Goal: Navigation & Orientation: Understand site structure

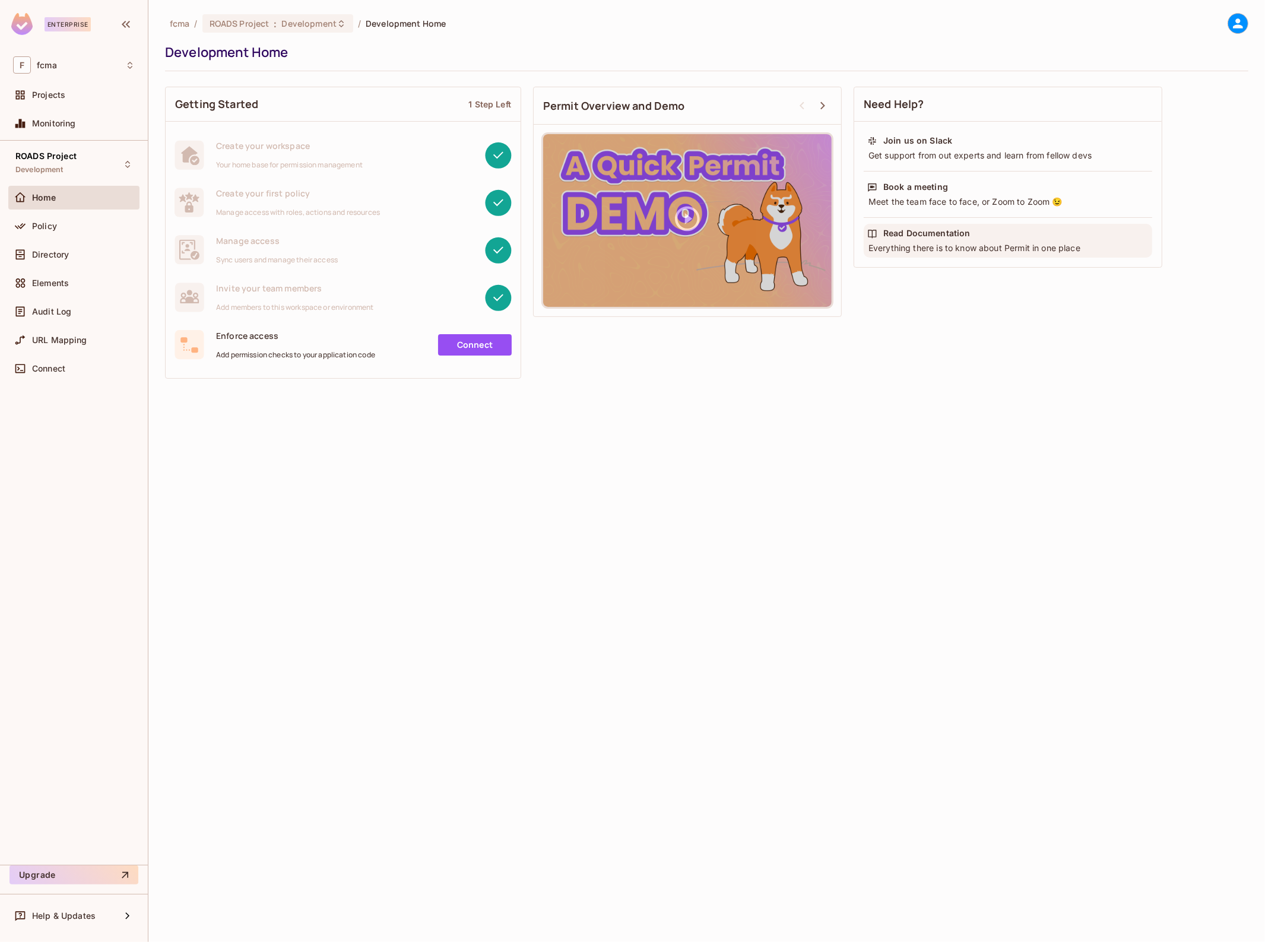
click at [919, 243] on div "Everything there is to know about Permit in one place" at bounding box center [1007, 248] width 281 height 12
click at [128, 165] on icon at bounding box center [127, 164] width 9 height 9
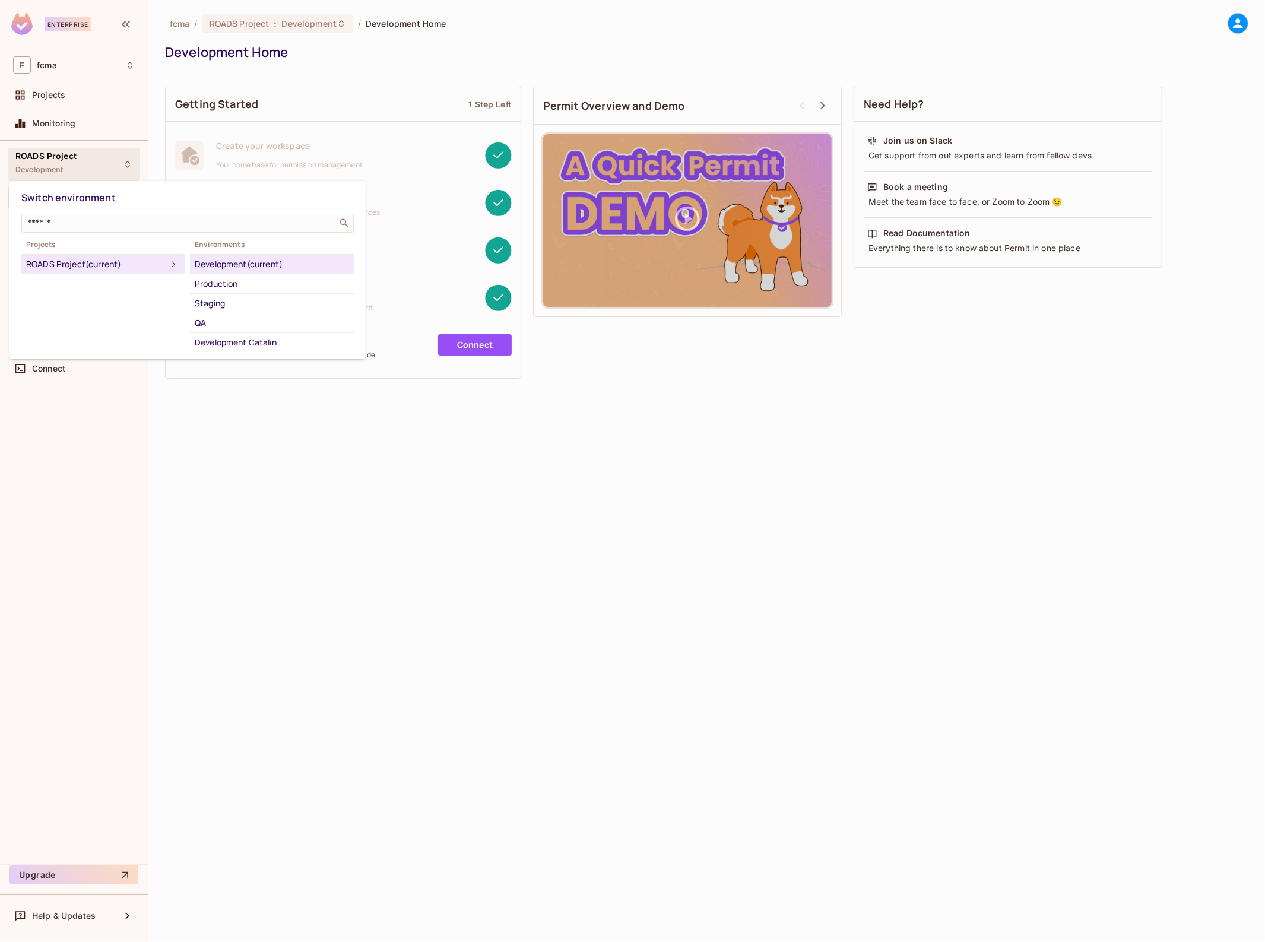
click at [265, 259] on div "Development (current)" at bounding box center [272, 264] width 154 height 14
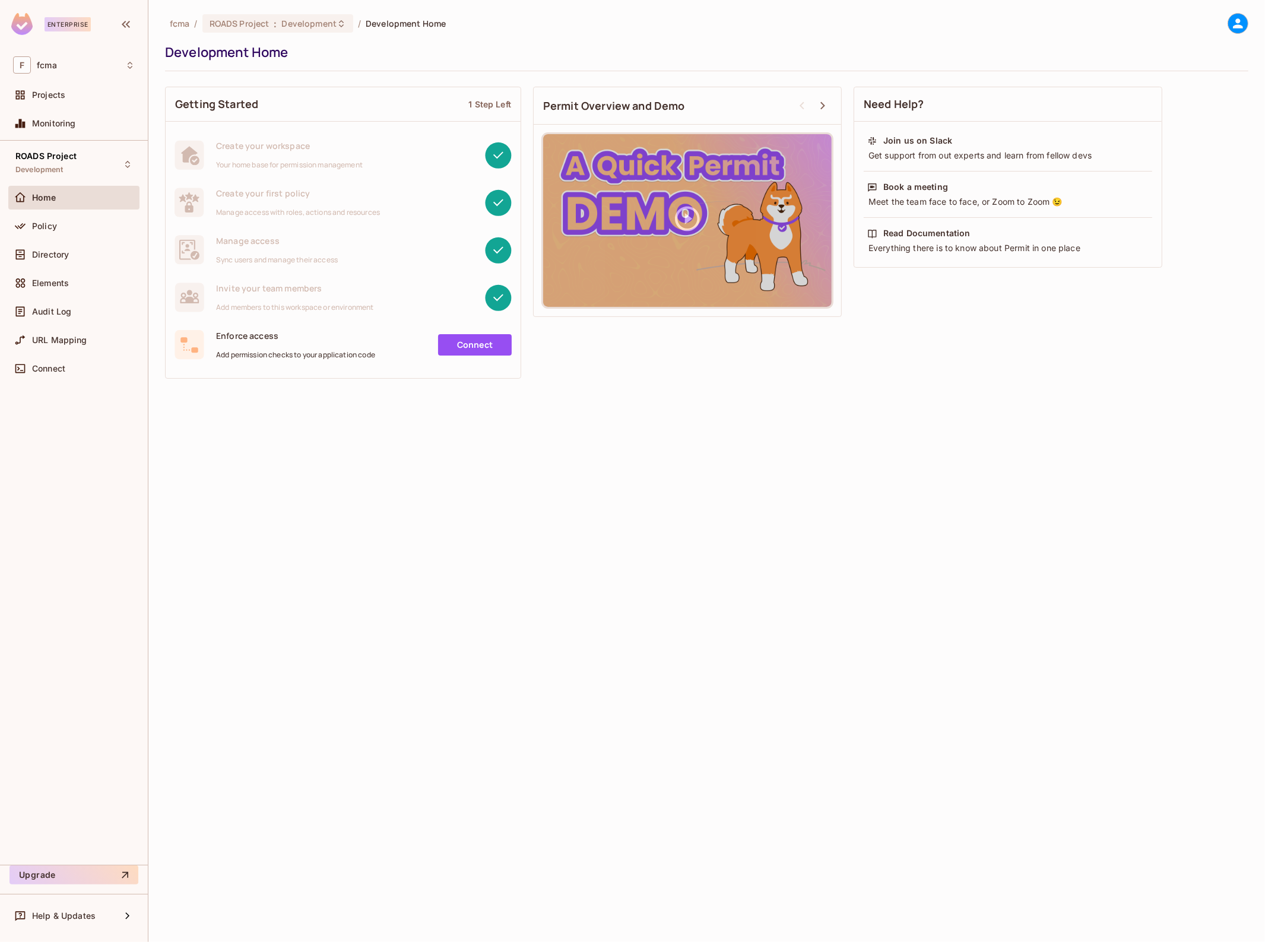
drag, startPoint x: 0, startPoint y: 0, endPoint x: 78, endPoint y: 156, distance: 173.9
click at [78, 156] on div "ROADS Project Development" at bounding box center [73, 164] width 131 height 33
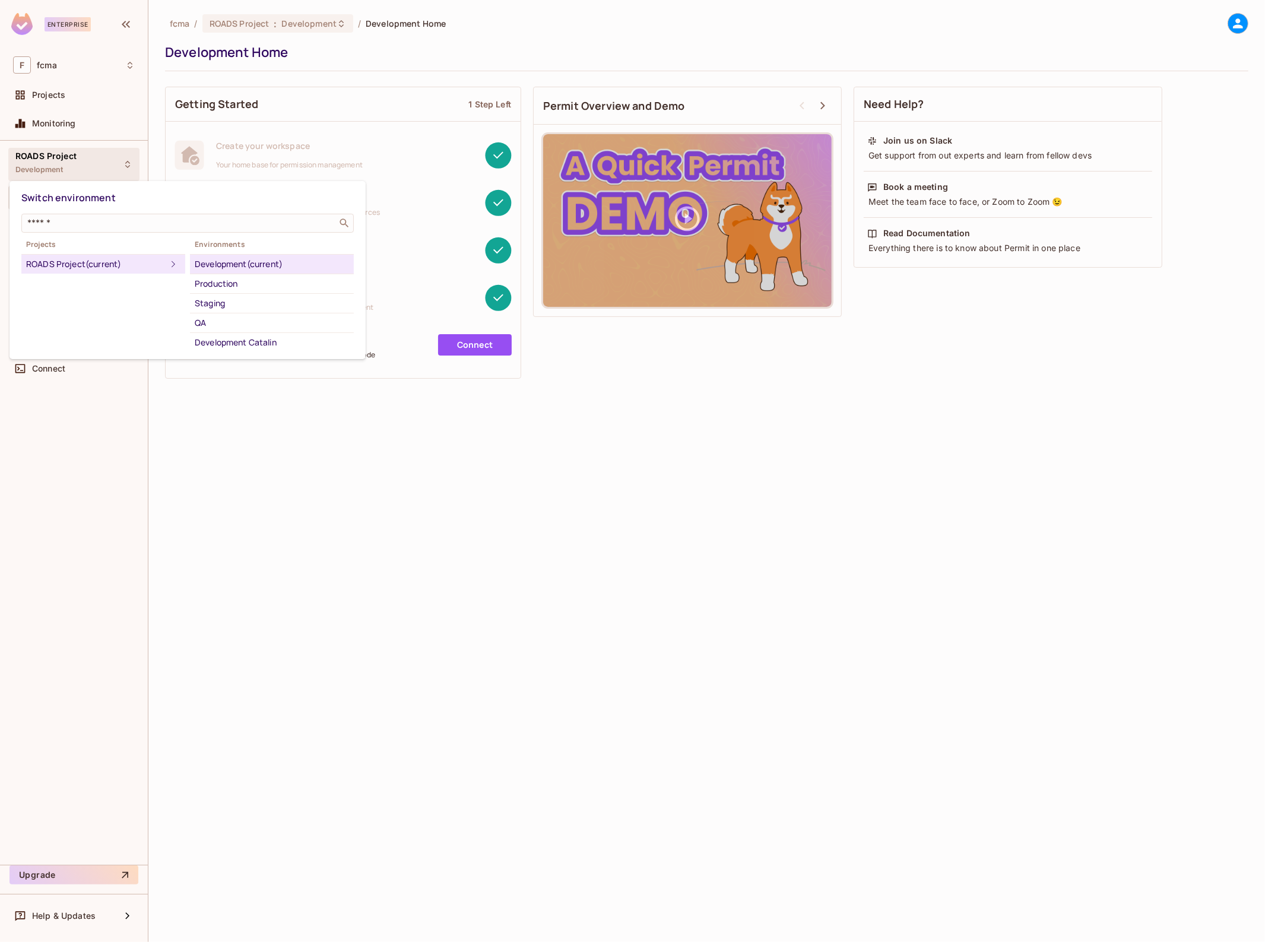
click at [52, 96] on div at bounding box center [632, 471] width 1265 height 942
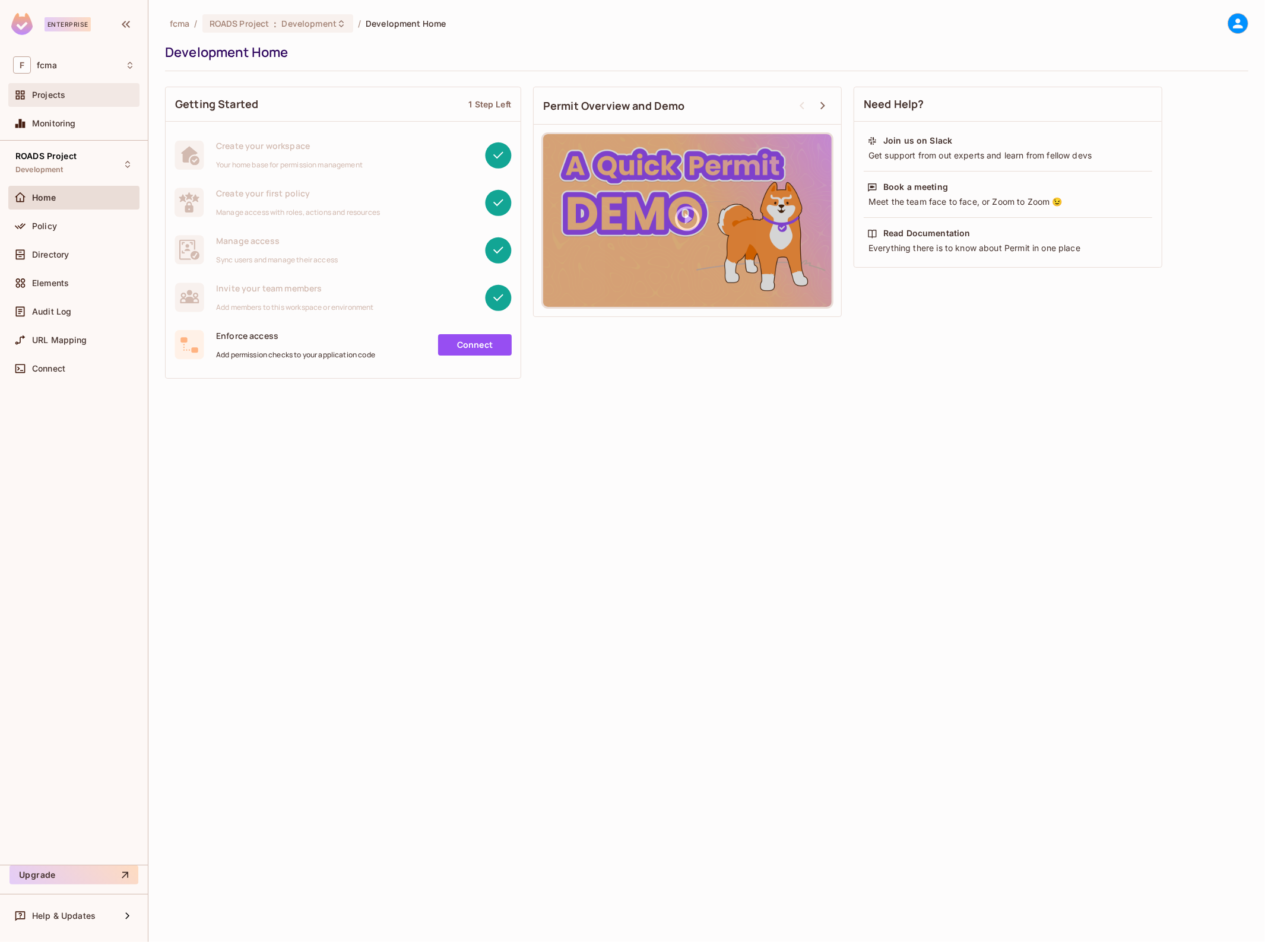
click at [47, 90] on span "Projects" at bounding box center [48, 94] width 33 height 9
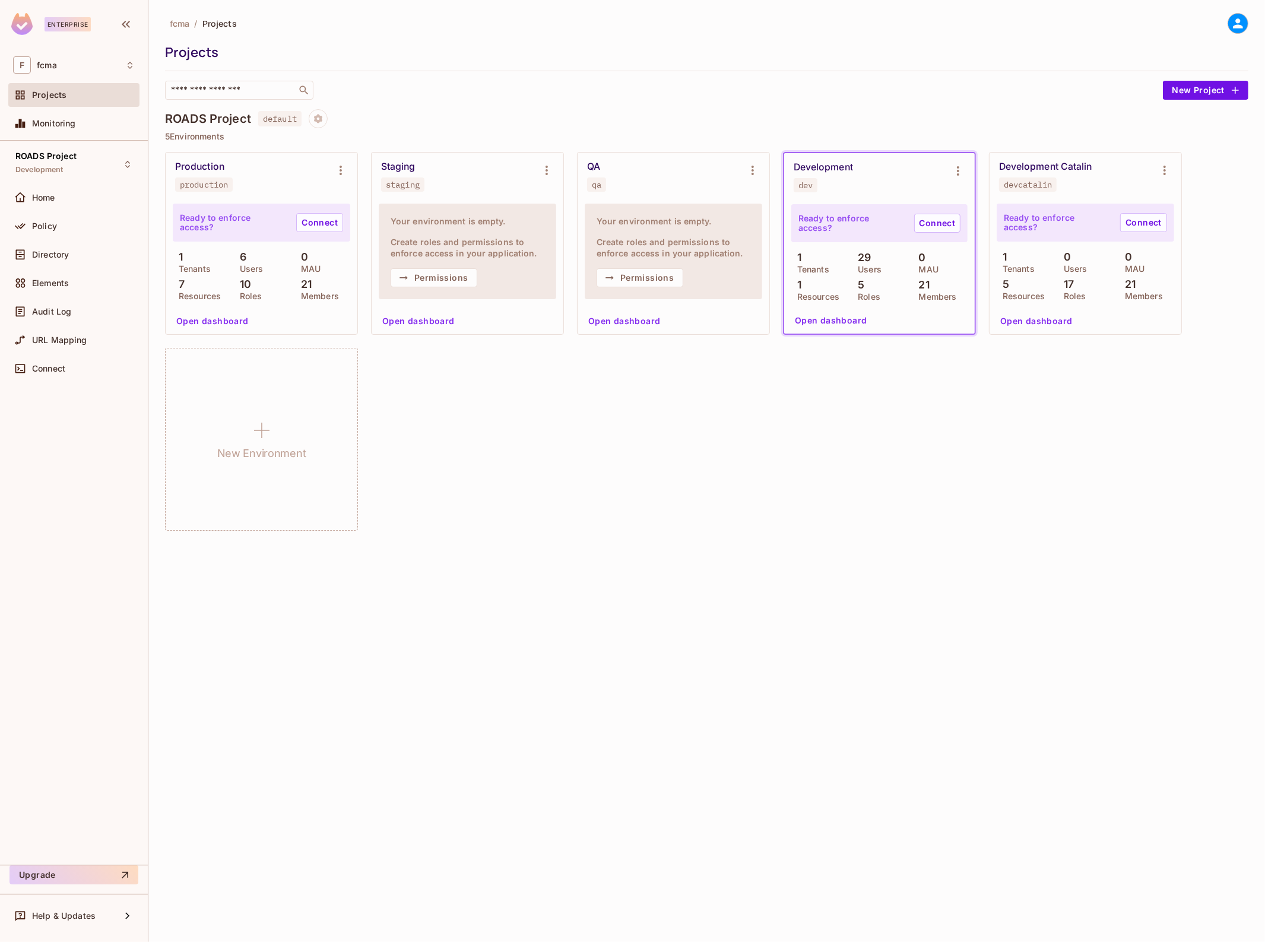
click at [841, 171] on div "Development" at bounding box center [823, 167] width 59 height 12
click at [123, 166] on icon at bounding box center [127, 164] width 9 height 9
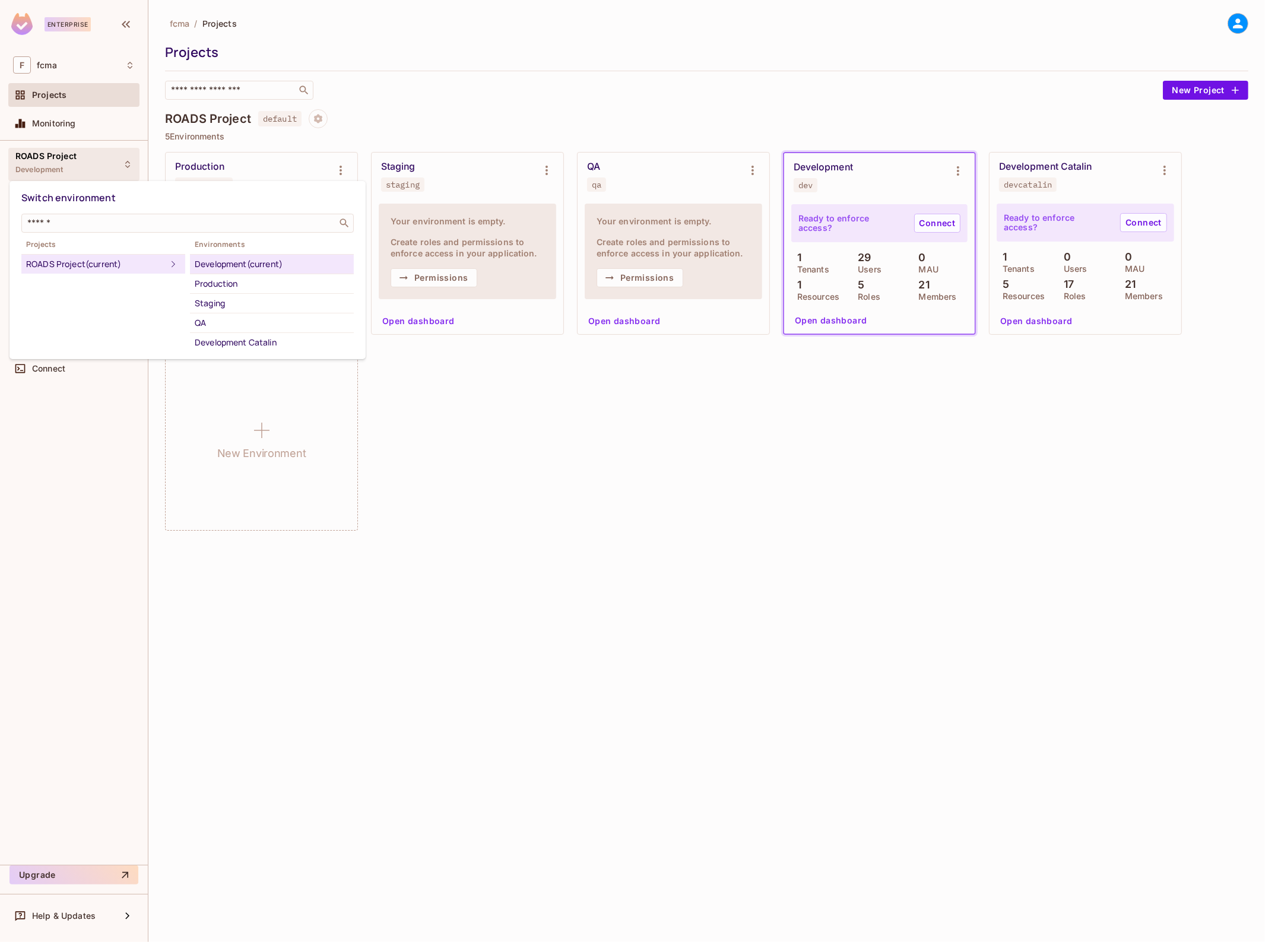
click at [819, 553] on div at bounding box center [632, 471] width 1265 height 942
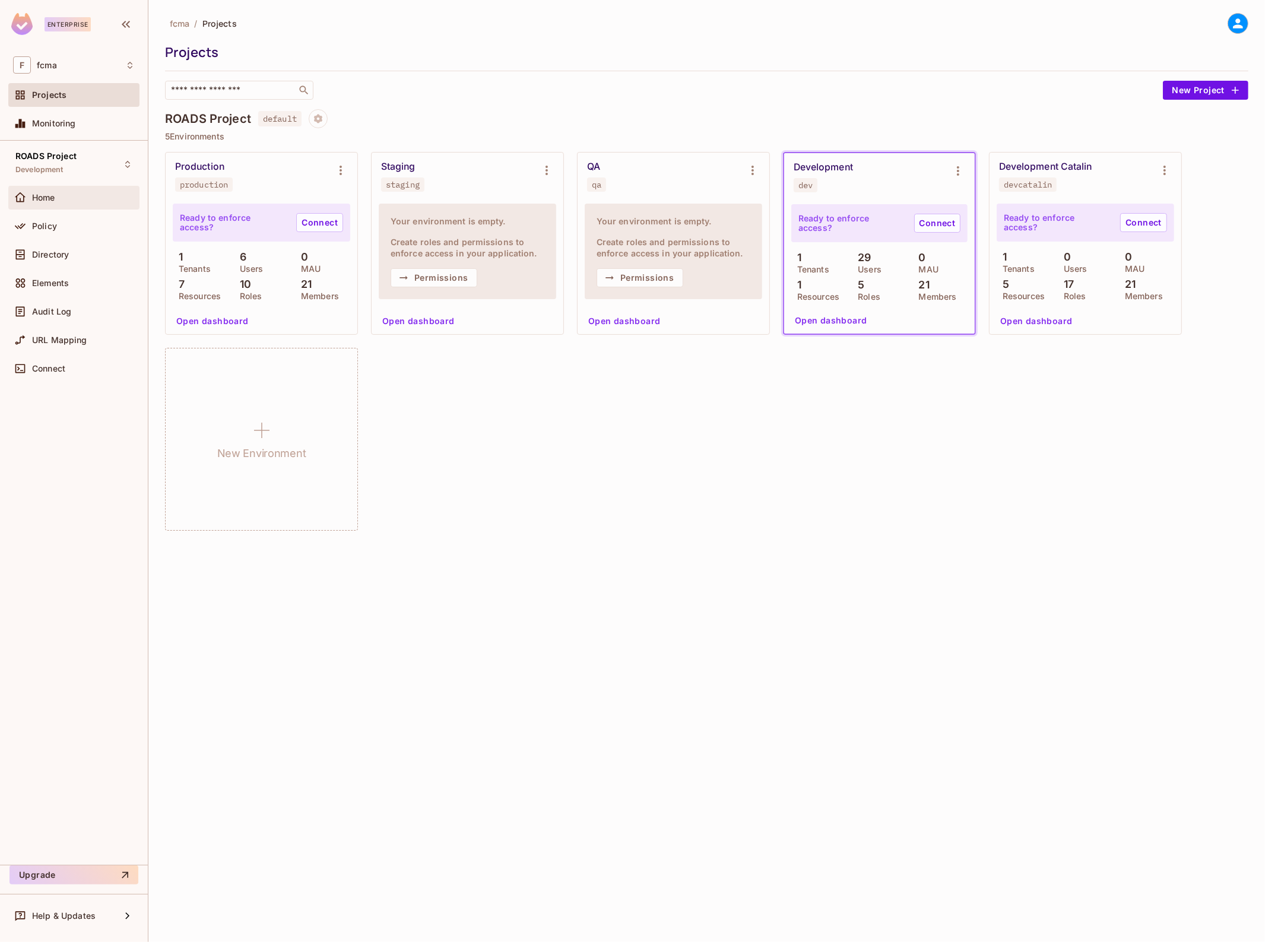
click at [25, 193] on icon at bounding box center [20, 198] width 12 height 12
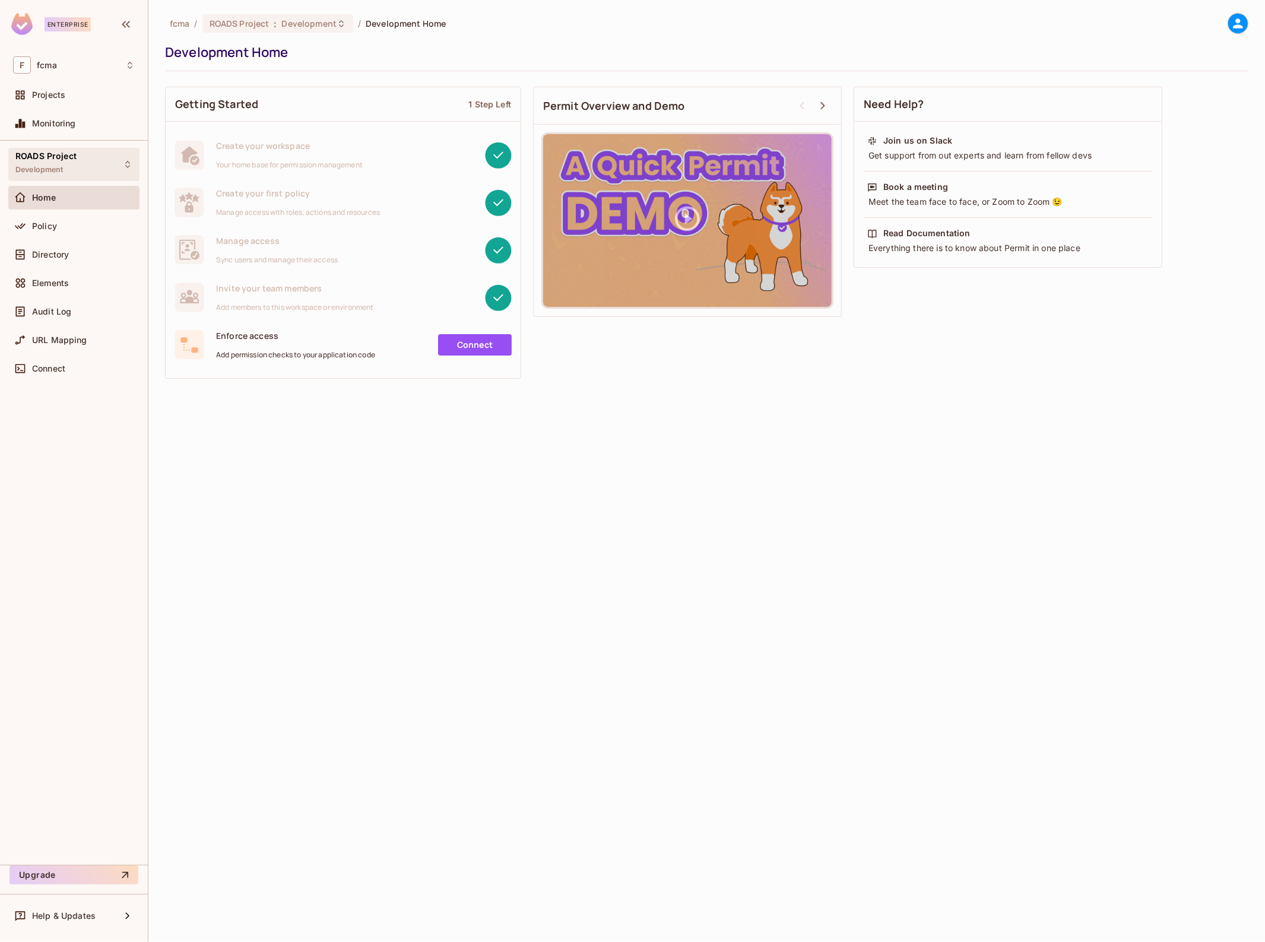
click at [128, 163] on icon at bounding box center [127, 164] width 9 height 9
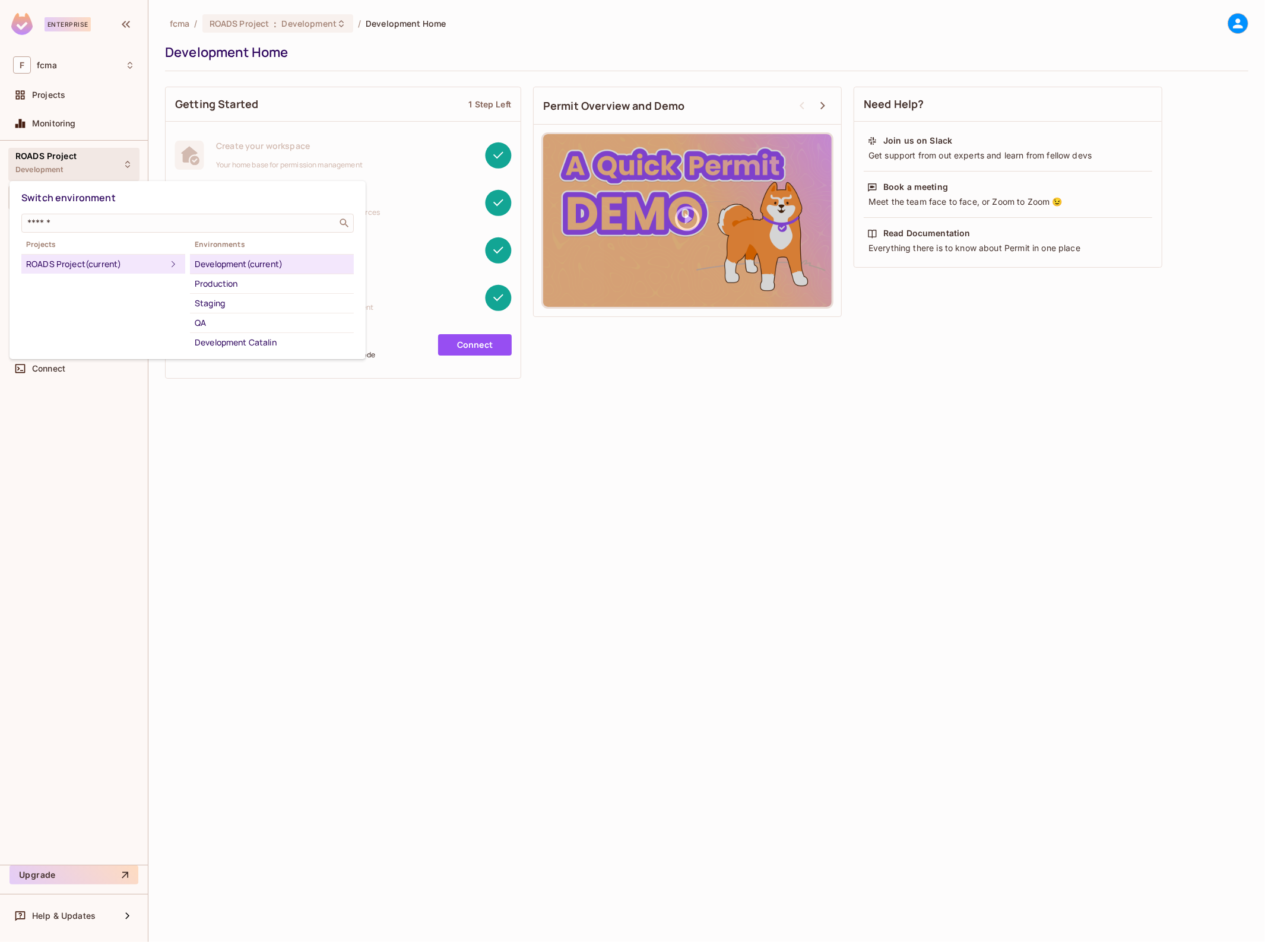
drag, startPoint x: 559, startPoint y: 577, endPoint x: 534, endPoint y: 572, distance: 24.9
click at [559, 577] on div at bounding box center [632, 471] width 1265 height 942
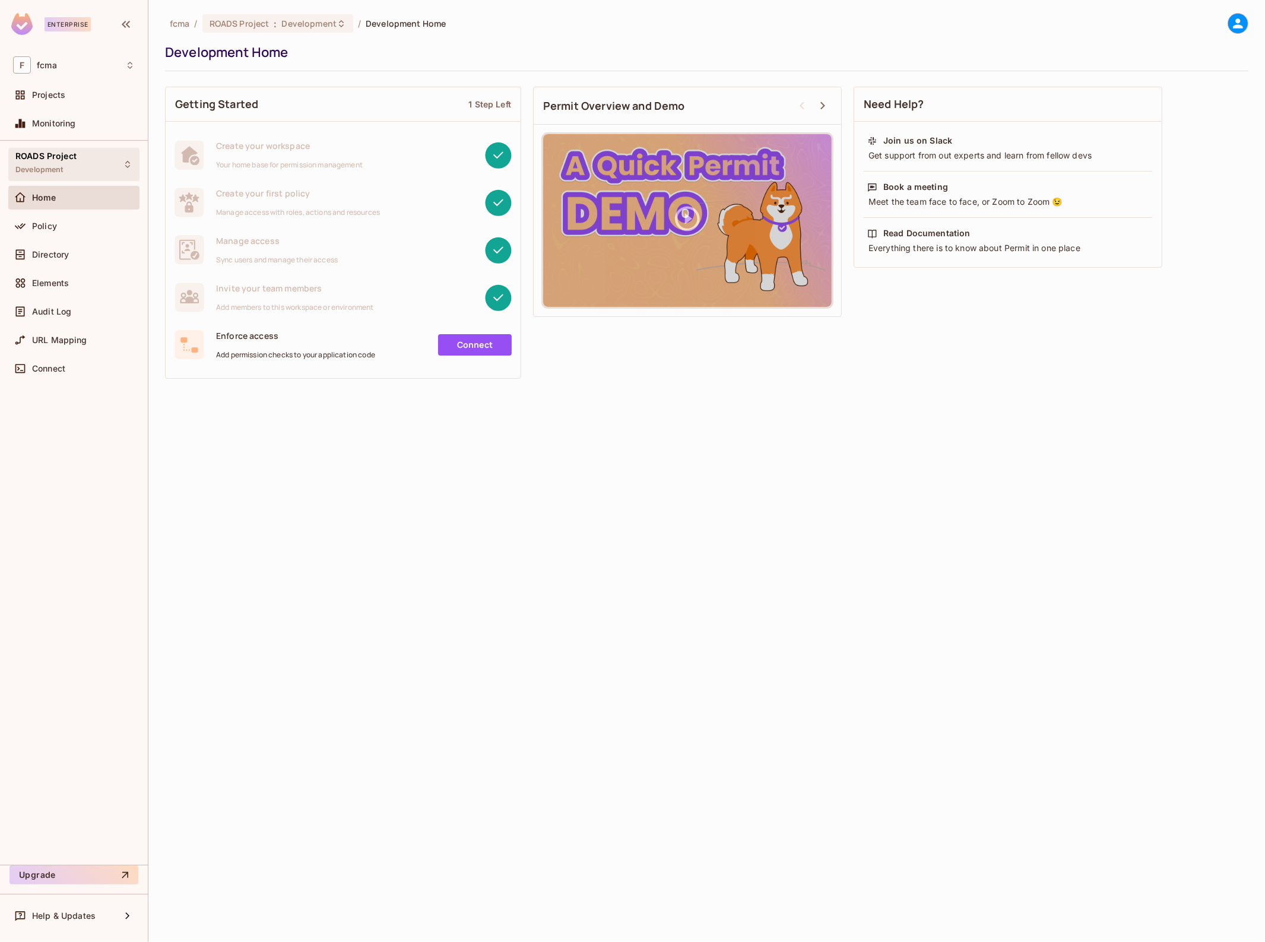
click at [85, 154] on div "ROADS Project Development" at bounding box center [73, 164] width 131 height 33
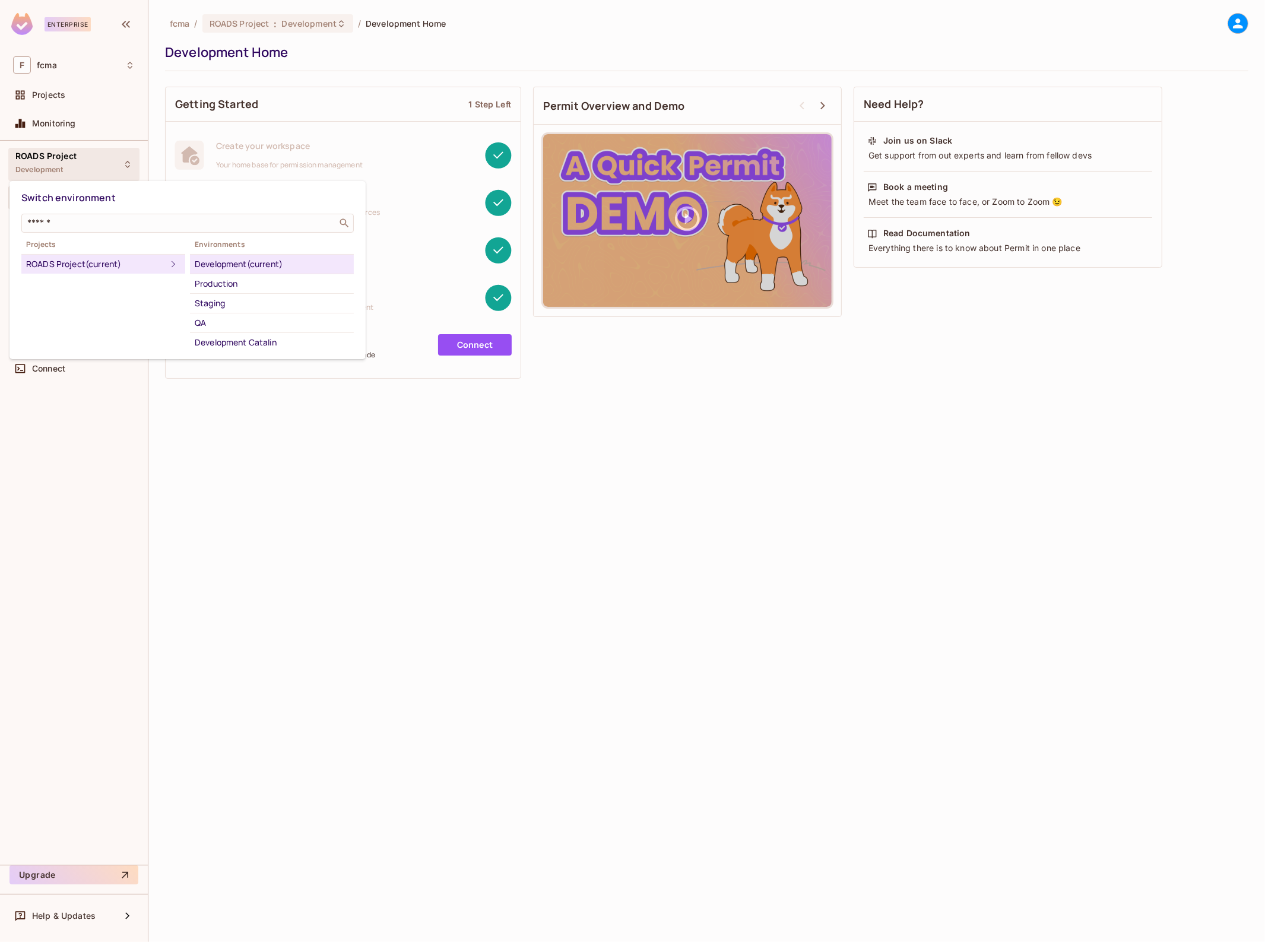
click at [262, 258] on div "Development (current)" at bounding box center [272, 264] width 154 height 14
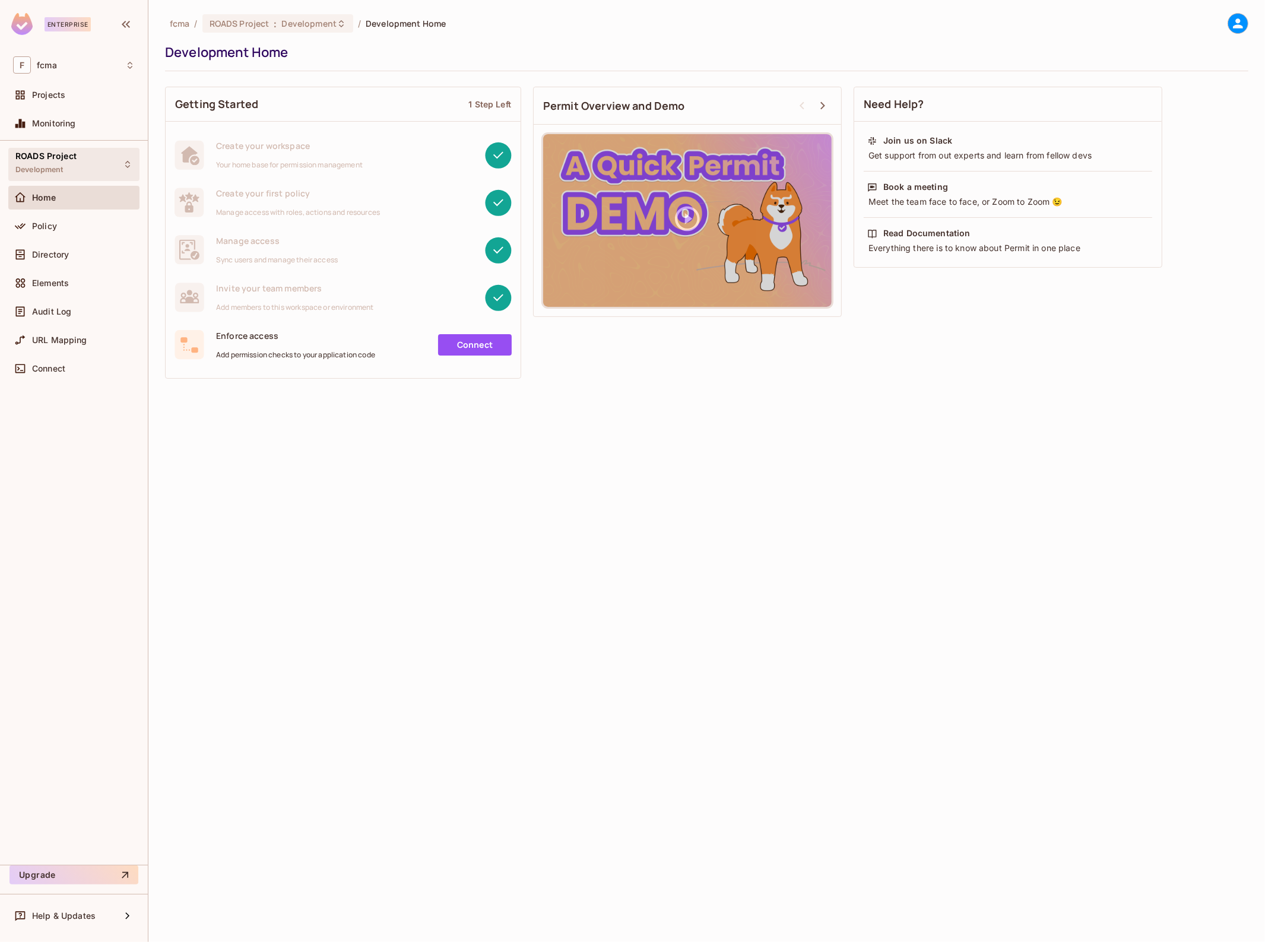
click at [46, 148] on div "ROADS Project Development" at bounding box center [73, 164] width 131 height 33
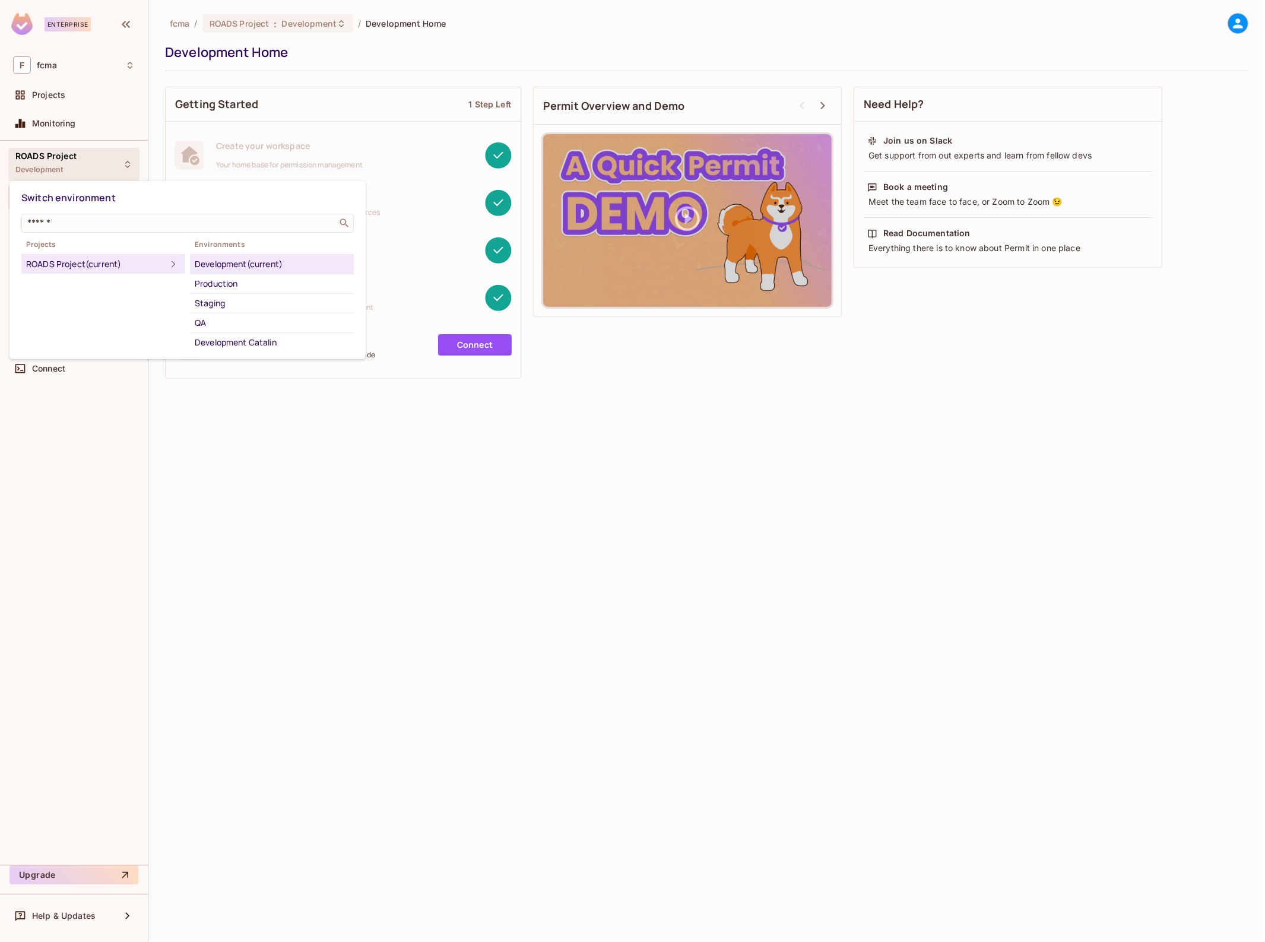
click at [217, 259] on div "Development (current)" at bounding box center [272, 264] width 154 height 14
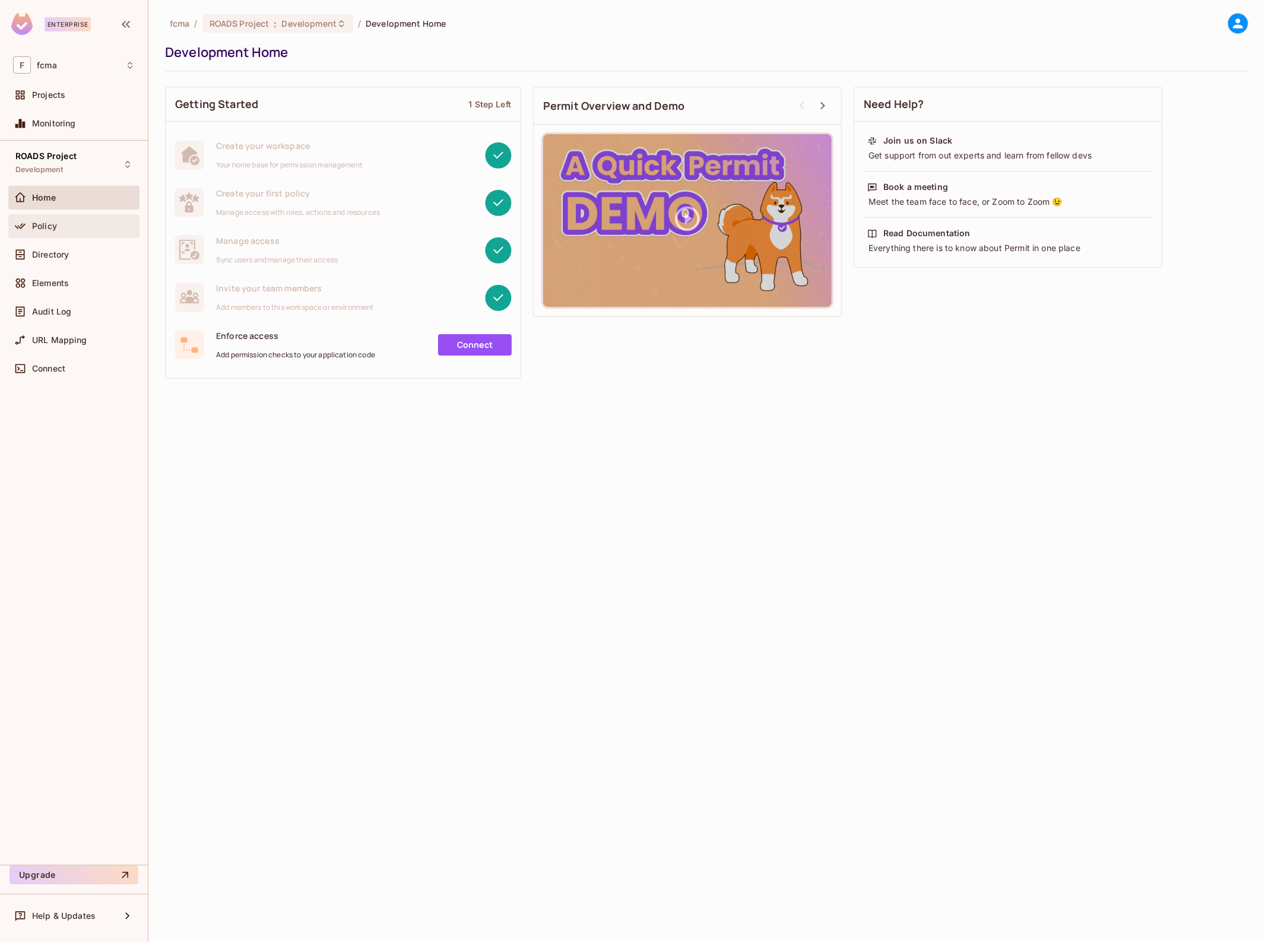
click at [42, 226] on span "Policy" at bounding box center [44, 225] width 25 height 9
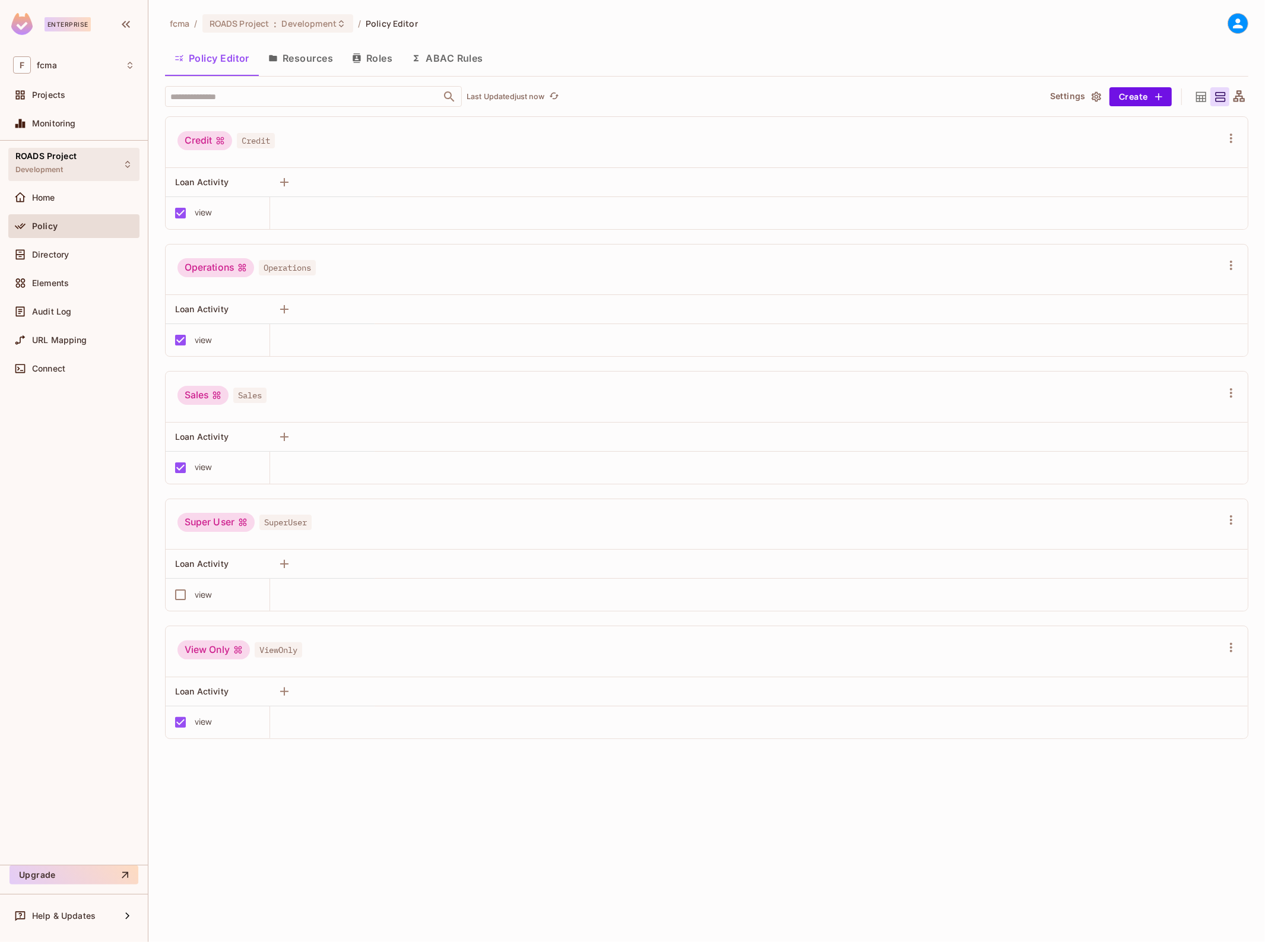
click at [125, 163] on icon at bounding box center [127, 164] width 5 height 7
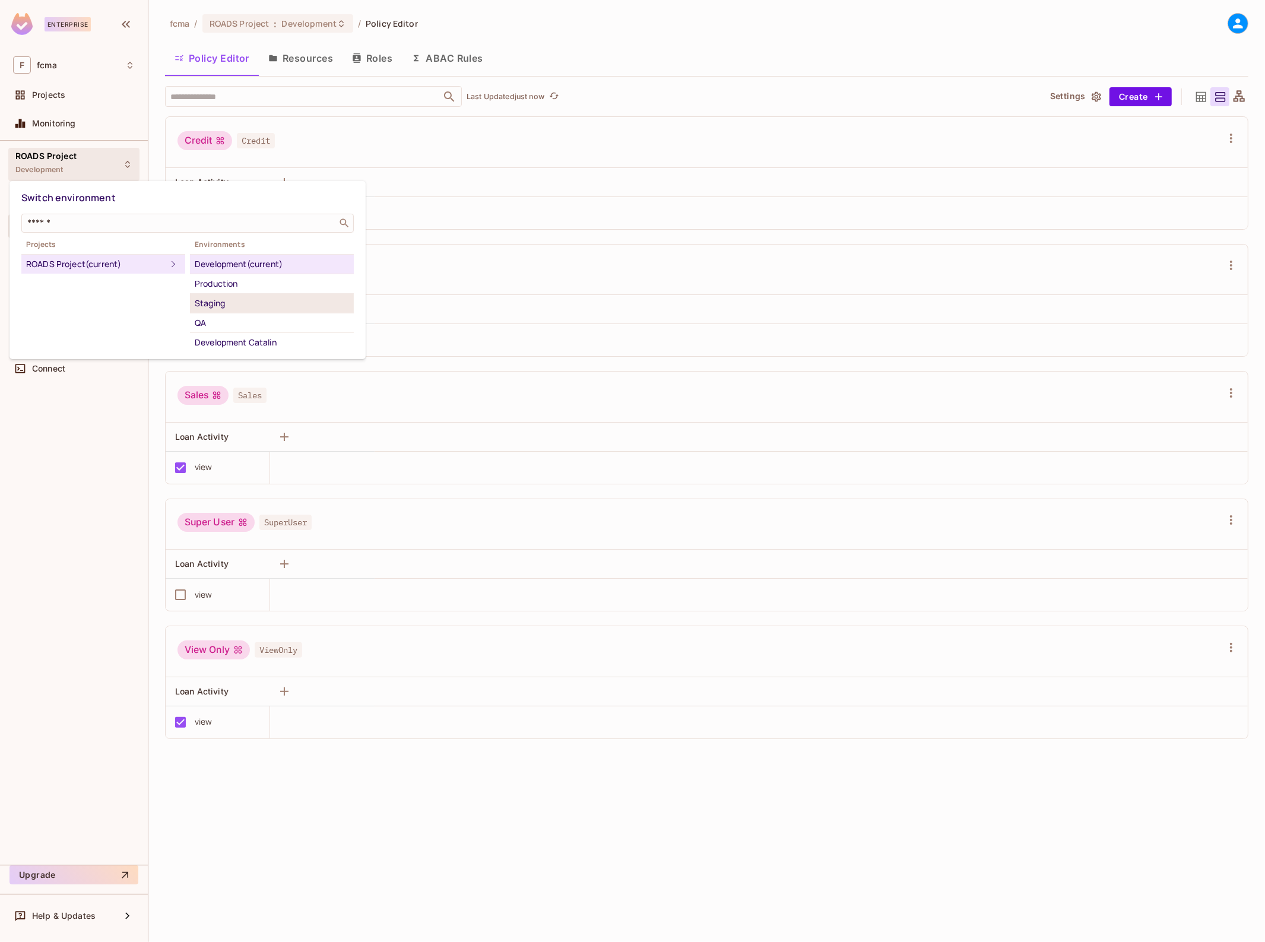
click at [215, 303] on div "Staging" at bounding box center [272, 303] width 154 height 14
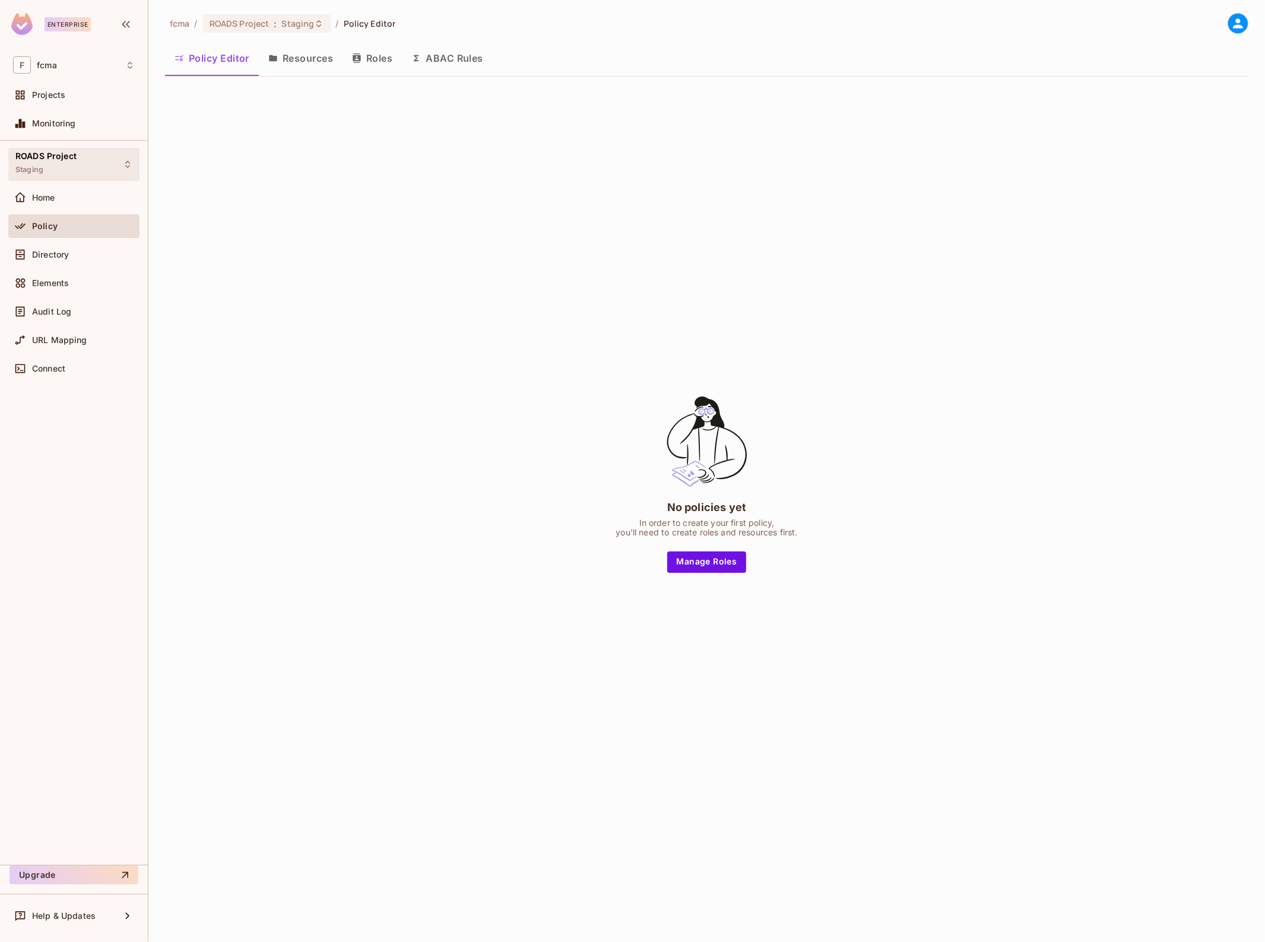
click at [122, 160] on div "ROADS Project Staging" at bounding box center [73, 164] width 131 height 33
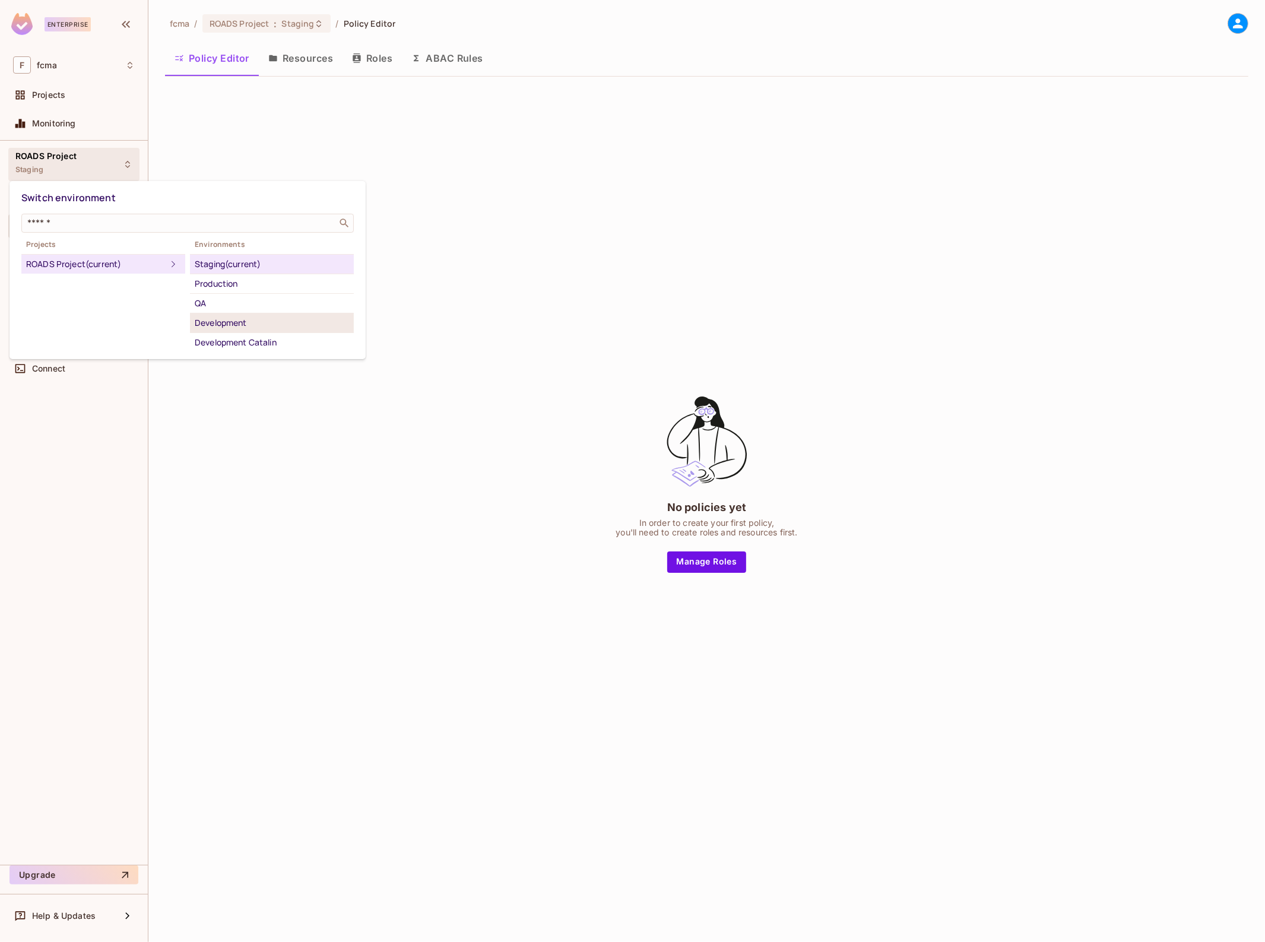
click at [252, 318] on div "Development" at bounding box center [272, 323] width 154 height 14
